Goal: Obtain resource: Obtain resource

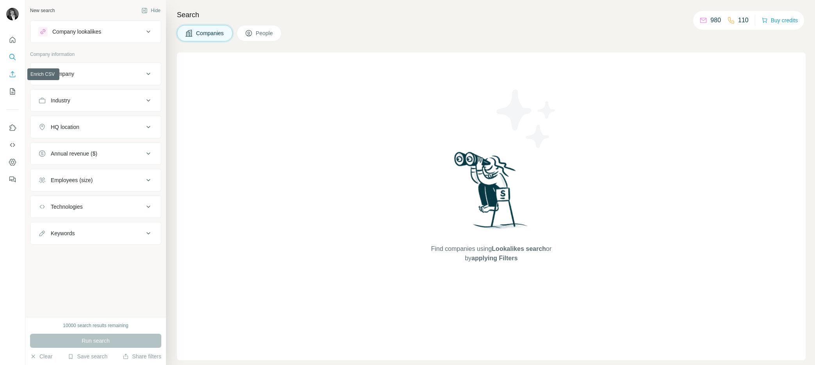
click at [9, 77] on icon "Enrich CSV" at bounding box center [13, 74] width 8 height 8
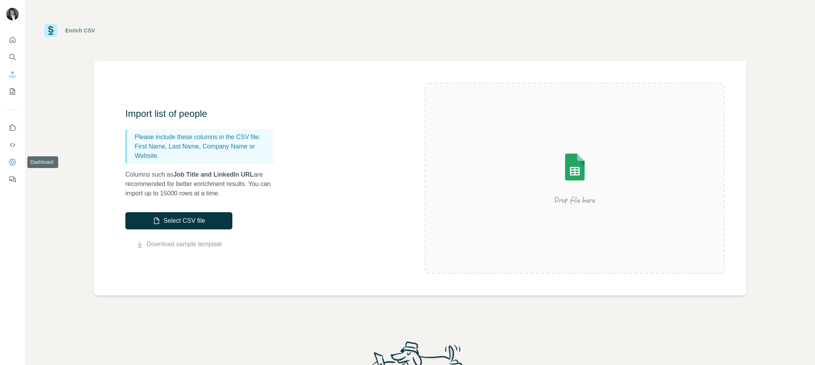
click at [10, 166] on button "Dashboard" at bounding box center [12, 162] width 12 height 14
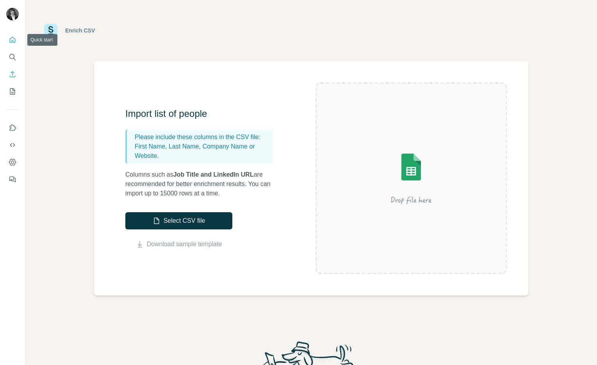
click at [12, 41] on icon "Quick start" at bounding box center [13, 40] width 6 height 6
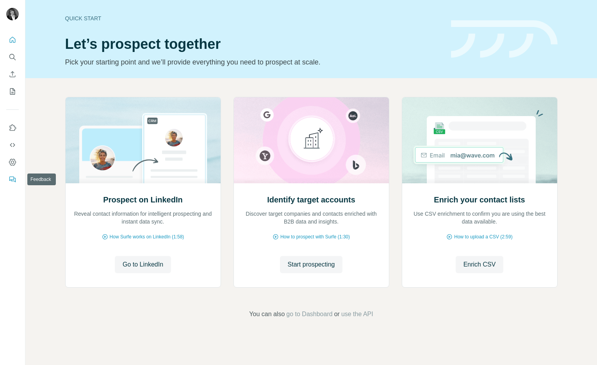
click at [13, 181] on icon "Feedback" at bounding box center [13, 179] width 8 height 8
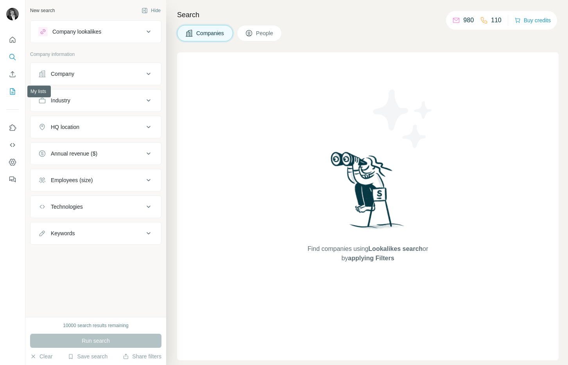
click at [10, 90] on icon "My lists" at bounding box center [12, 91] width 5 height 6
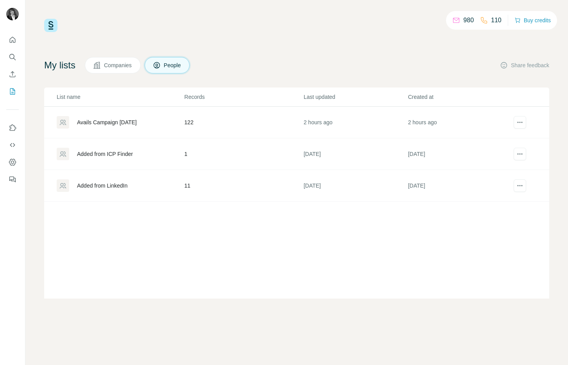
click at [129, 123] on div "Avails Campaign [DATE]" at bounding box center [107, 122] width 60 height 8
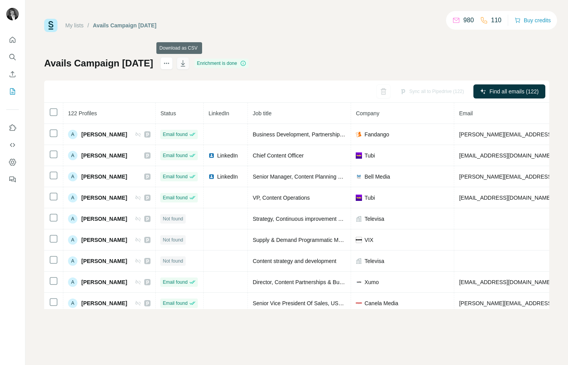
click at [179, 68] on button "button" at bounding box center [183, 63] width 12 height 12
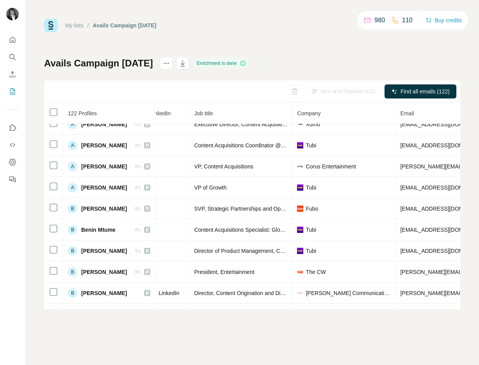
scroll to position [225, 58]
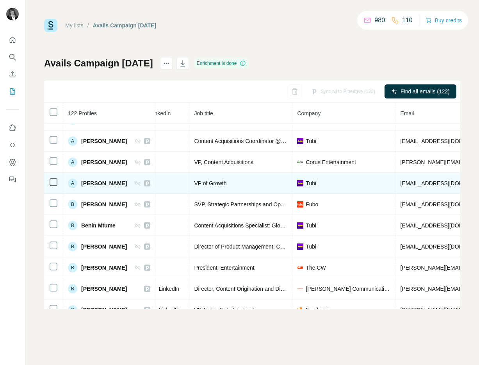
click at [450, 180] on span "[EMAIL_ADDRESS][DOMAIN_NAME]" at bounding box center [446, 183] width 93 height 6
drag, startPoint x: 450, startPoint y: 181, endPoint x: 409, endPoint y: 184, distance: 41.5
copy span "[EMAIL_ADDRESS][DOMAIN_NAME]"
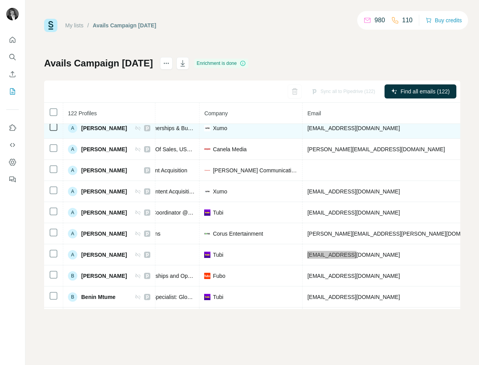
scroll to position [154, 157]
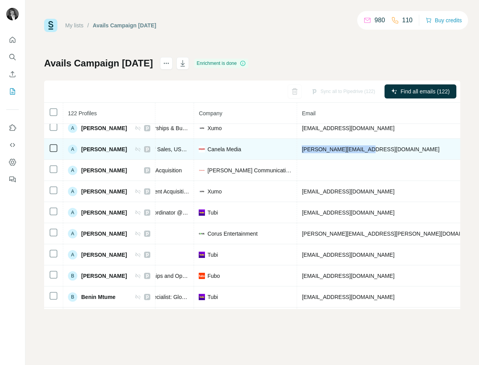
drag, startPoint x: 309, startPoint y: 148, endPoint x: 380, endPoint y: 150, distance: 71.5
click at [380, 150] on td "[PERSON_NAME][EMAIL_ADDRESS][DOMAIN_NAME]" at bounding box center [415, 149] width 237 height 21
copy span "[PERSON_NAME][EMAIL_ADDRESS][DOMAIN_NAME]"
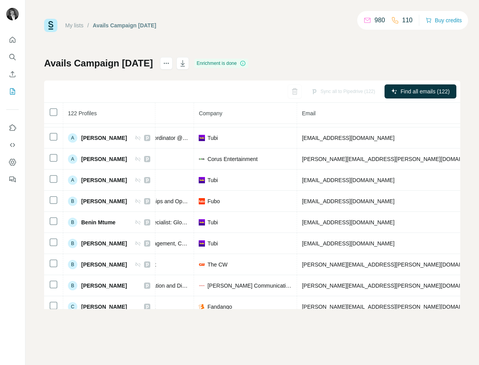
scroll to position [232, 157]
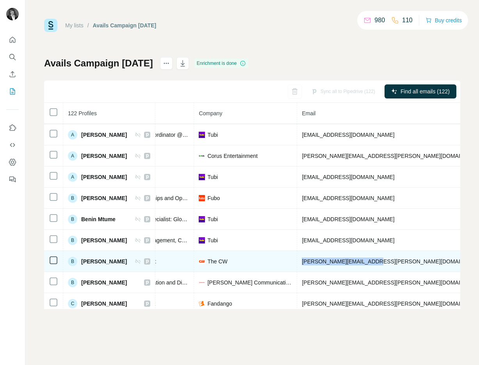
drag, startPoint x: 383, startPoint y: 261, endPoint x: 312, endPoint y: 261, distance: 71.5
click at [312, 261] on td "[PERSON_NAME][EMAIL_ADDRESS][PERSON_NAME][DOMAIN_NAME]" at bounding box center [415, 261] width 237 height 21
copy span "[PERSON_NAME][EMAIL_ADDRESS][PERSON_NAME][DOMAIN_NAME]"
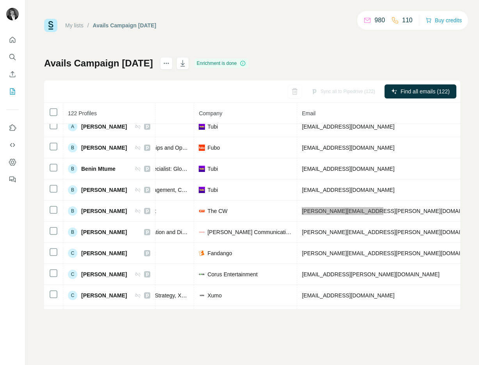
scroll to position [305, 157]
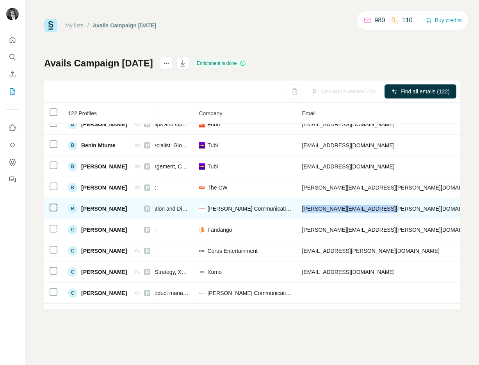
drag, startPoint x: 391, startPoint y: 208, endPoint x: 311, endPoint y: 209, distance: 79.7
click at [311, 209] on td "[PERSON_NAME][EMAIL_ADDRESS][PERSON_NAME][DOMAIN_NAME][PERSON_NAME]" at bounding box center [415, 208] width 237 height 21
copy span "[PERSON_NAME][EMAIL_ADDRESS][PERSON_NAME][DOMAIN_NAME][PERSON_NAME]"
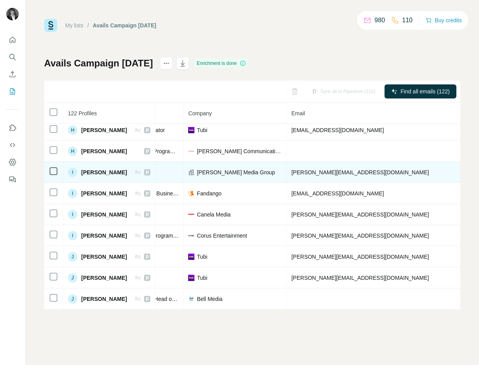
scroll to position [869, 164]
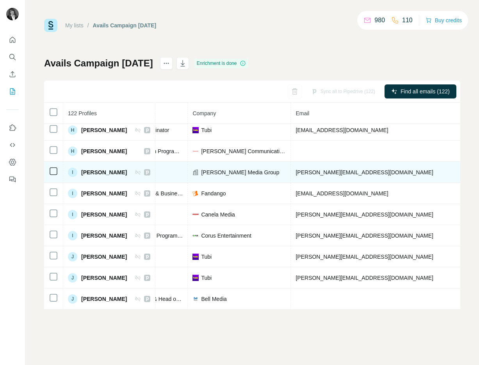
click at [375, 174] on td "[PERSON_NAME][EMAIL_ADDRESS][DOMAIN_NAME]" at bounding box center [409, 172] width 237 height 21
drag, startPoint x: 348, startPoint y: 173, endPoint x: 303, endPoint y: 173, distance: 44.9
click at [303, 173] on td "[PERSON_NAME][EMAIL_ADDRESS][DOMAIN_NAME]" at bounding box center [409, 171] width 237 height 21
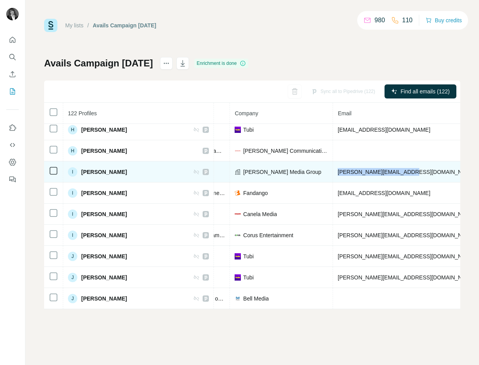
scroll to position [870, 176]
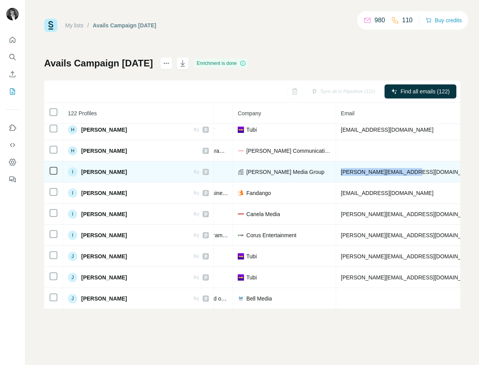
copy span "[PERSON_NAME][EMAIL_ADDRESS][DOMAIN_NAME]"
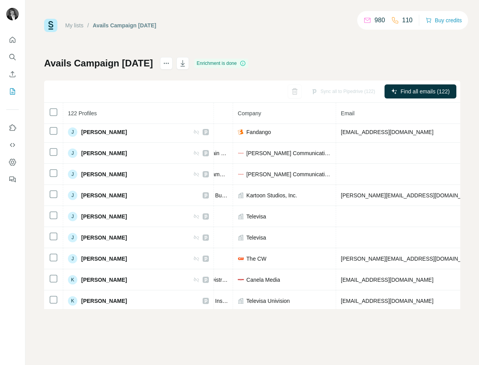
scroll to position [1164, 176]
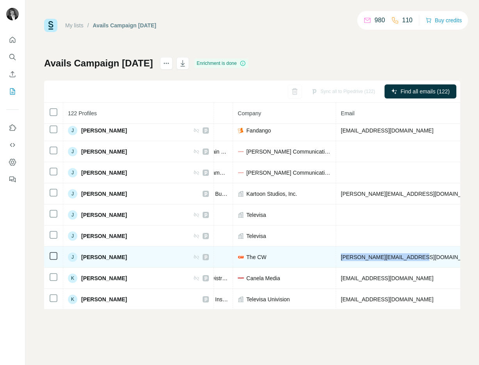
drag, startPoint x: 363, startPoint y: 257, endPoint x: 296, endPoint y: 257, distance: 66.8
click at [336, 257] on td "[PERSON_NAME][EMAIL_ADDRESS][DOMAIN_NAME]" at bounding box center [454, 256] width 237 height 21
copy span "[PERSON_NAME][EMAIL_ADDRESS][DOMAIN_NAME]"
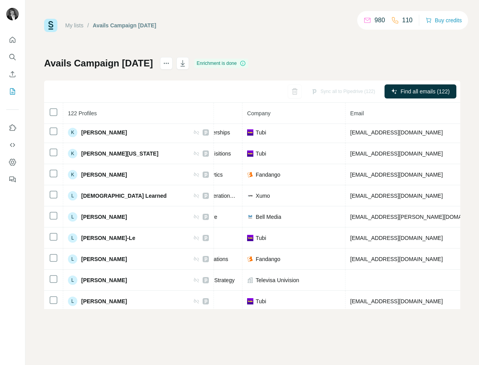
scroll to position [1355, 167]
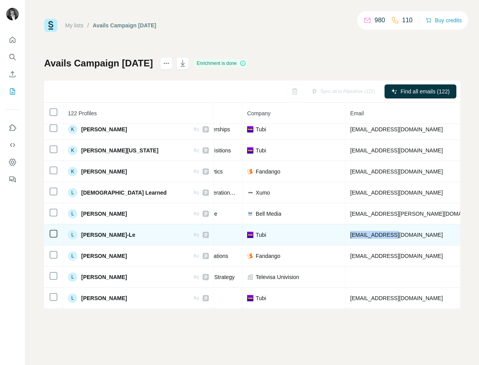
drag, startPoint x: 339, startPoint y: 234, endPoint x: 300, endPoint y: 235, distance: 39.1
click at [346, 235] on td "[EMAIL_ADDRESS][DOMAIN_NAME]" at bounding box center [464, 234] width 237 height 21
copy span "[EMAIL_ADDRESS][DOMAIN_NAME]"
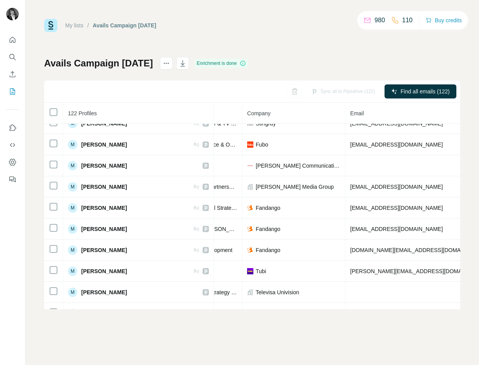
scroll to position [1618, 167]
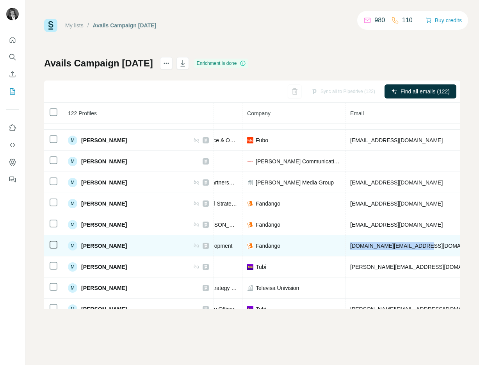
drag, startPoint x: 373, startPoint y: 245, endPoint x: 300, endPoint y: 245, distance: 72.7
click at [346, 245] on td "[DOMAIN_NAME][EMAIL_ADDRESS][DOMAIN_NAME]" at bounding box center [464, 245] width 237 height 21
copy span "[DOMAIN_NAME][EMAIL_ADDRESS][DOMAIN_NAME]"
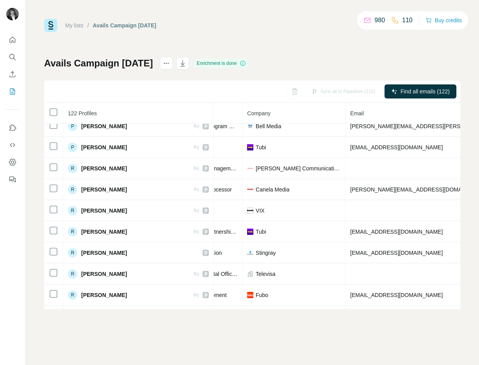
scroll to position [1924, 167]
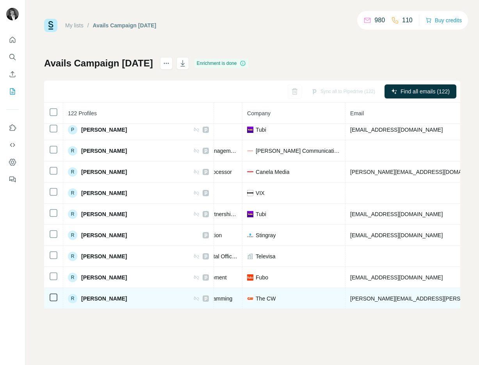
click at [350, 296] on span "[PERSON_NAME][EMAIL_ADDRESS][PERSON_NAME][DOMAIN_NAME]" at bounding box center [441, 298] width 183 height 6
drag, startPoint x: 316, startPoint y: 296, endPoint x: 375, endPoint y: 296, distance: 58.2
click at [385, 296] on td "[PERSON_NAME][EMAIL_ADDRESS][PERSON_NAME][DOMAIN_NAME]" at bounding box center [464, 298] width 237 height 21
copy span "[PERSON_NAME][EMAIL_ADDRESS][PERSON_NAME][DOMAIN_NAME]"
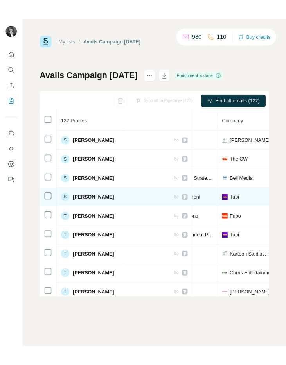
scroll to position [2276, 161]
